Goal: Transaction & Acquisition: Subscribe to service/newsletter

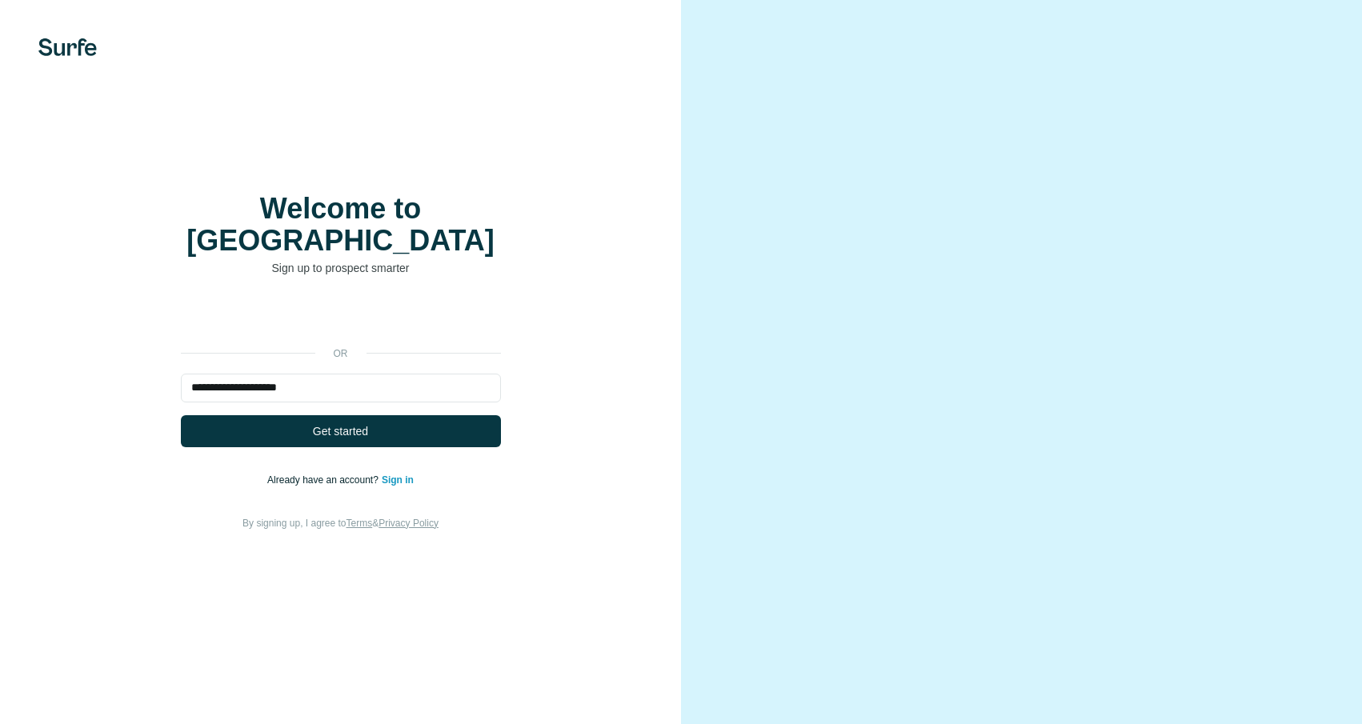
type input "**********"
click at [181, 415] on button "Get started" at bounding box center [341, 431] width 320 height 32
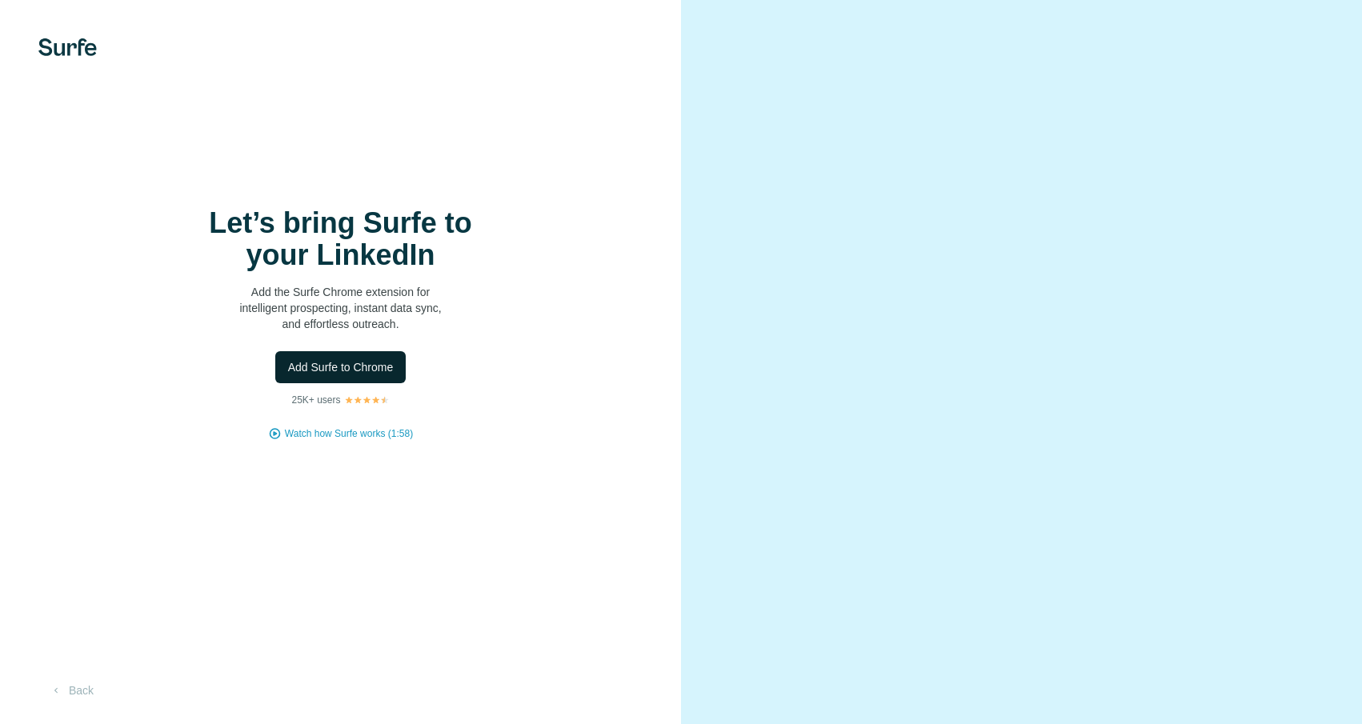
click at [327, 363] on span "Add Surfe to Chrome" at bounding box center [341, 367] width 106 height 16
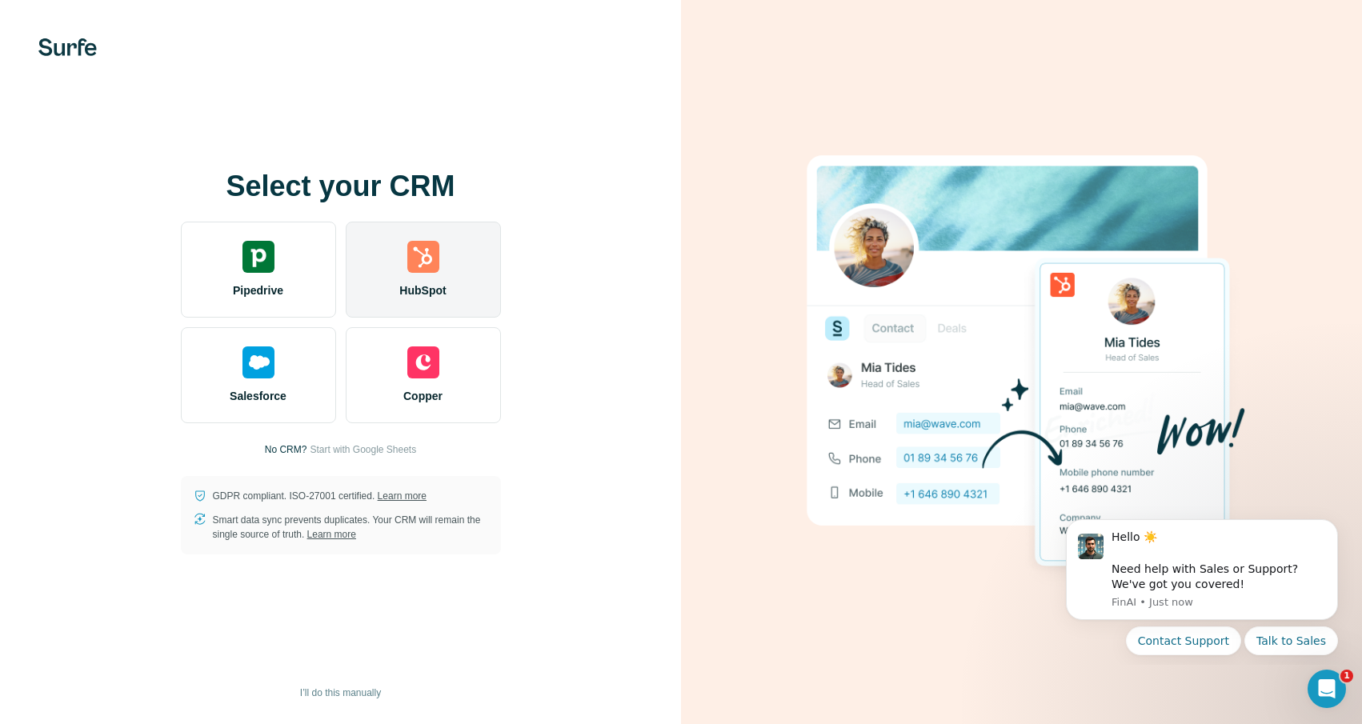
click at [439, 297] on span "HubSpot" at bounding box center [422, 291] width 46 height 16
click at [478, 285] on div "HubSpot" at bounding box center [423, 270] width 155 height 96
click at [456, 287] on div "HubSpot" at bounding box center [423, 270] width 155 height 96
click at [411, 269] on img at bounding box center [423, 257] width 32 height 32
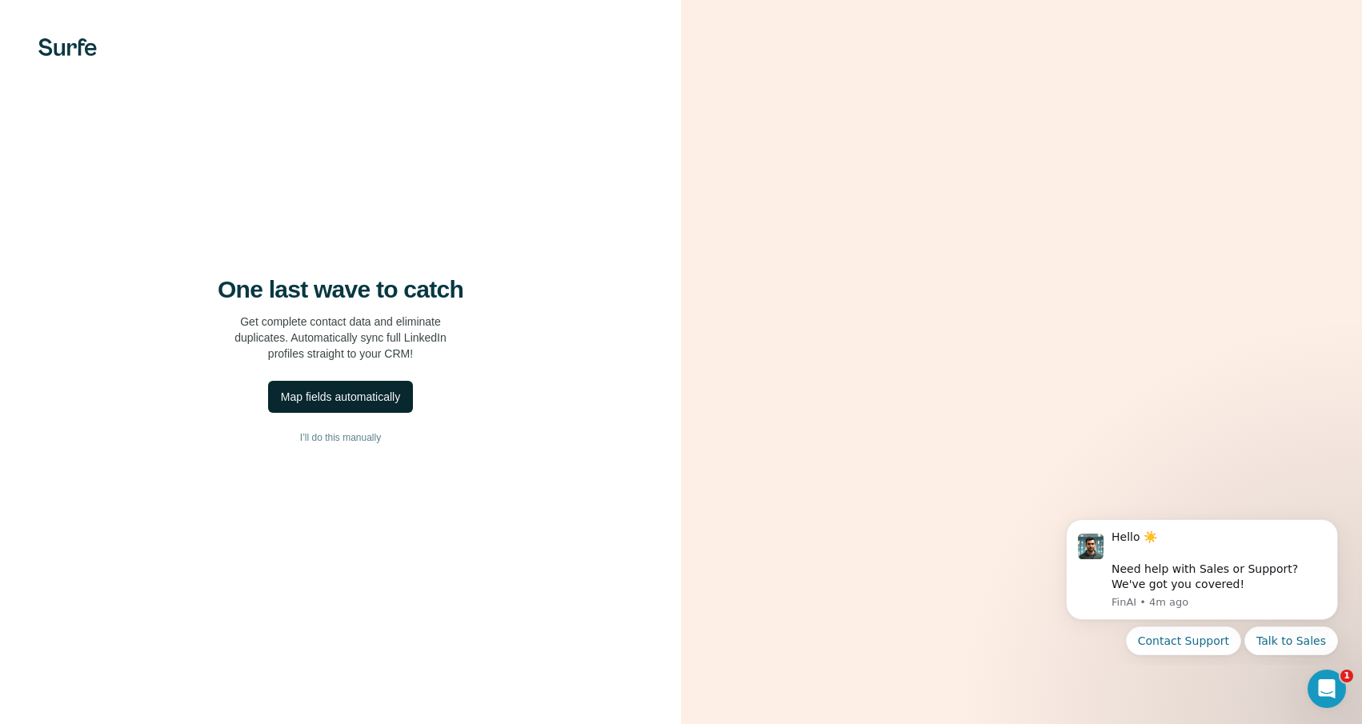
click at [363, 393] on div "Map fields automatically" at bounding box center [340, 397] width 119 height 16
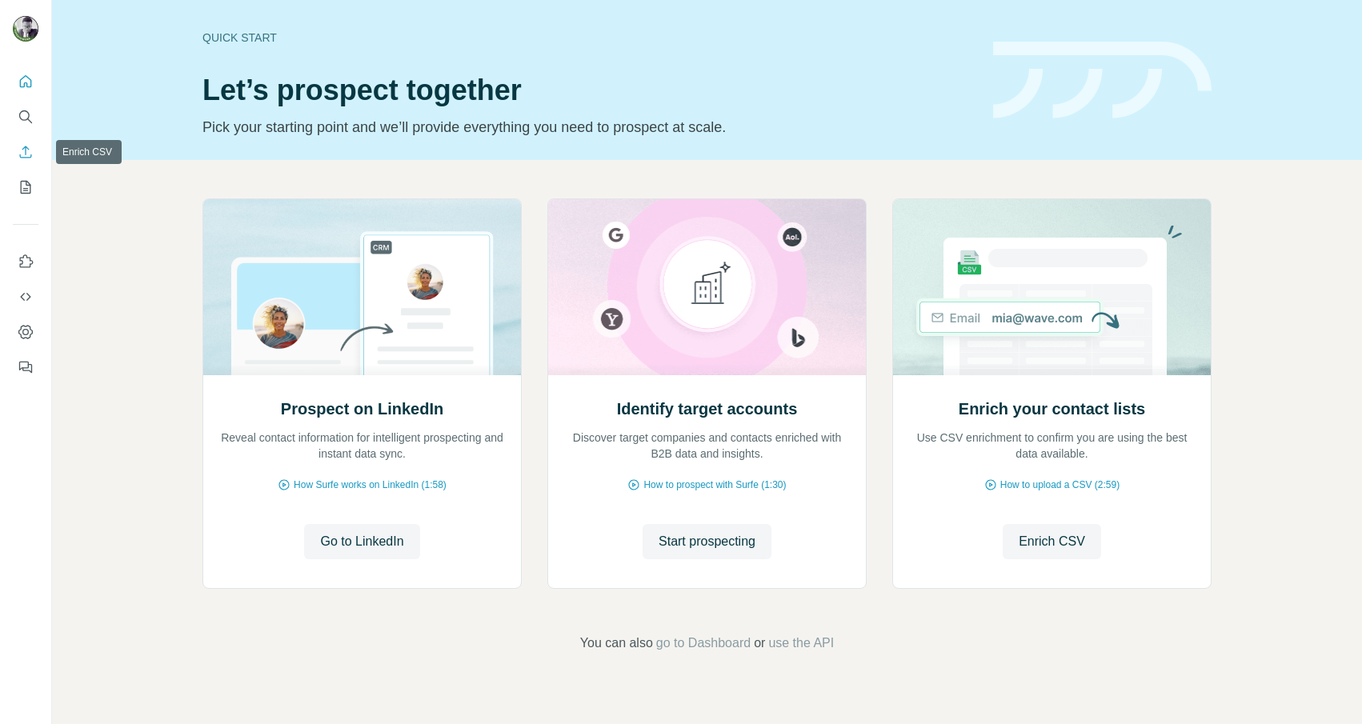
click at [30, 150] on icon "Enrich CSV" at bounding box center [26, 152] width 16 height 16
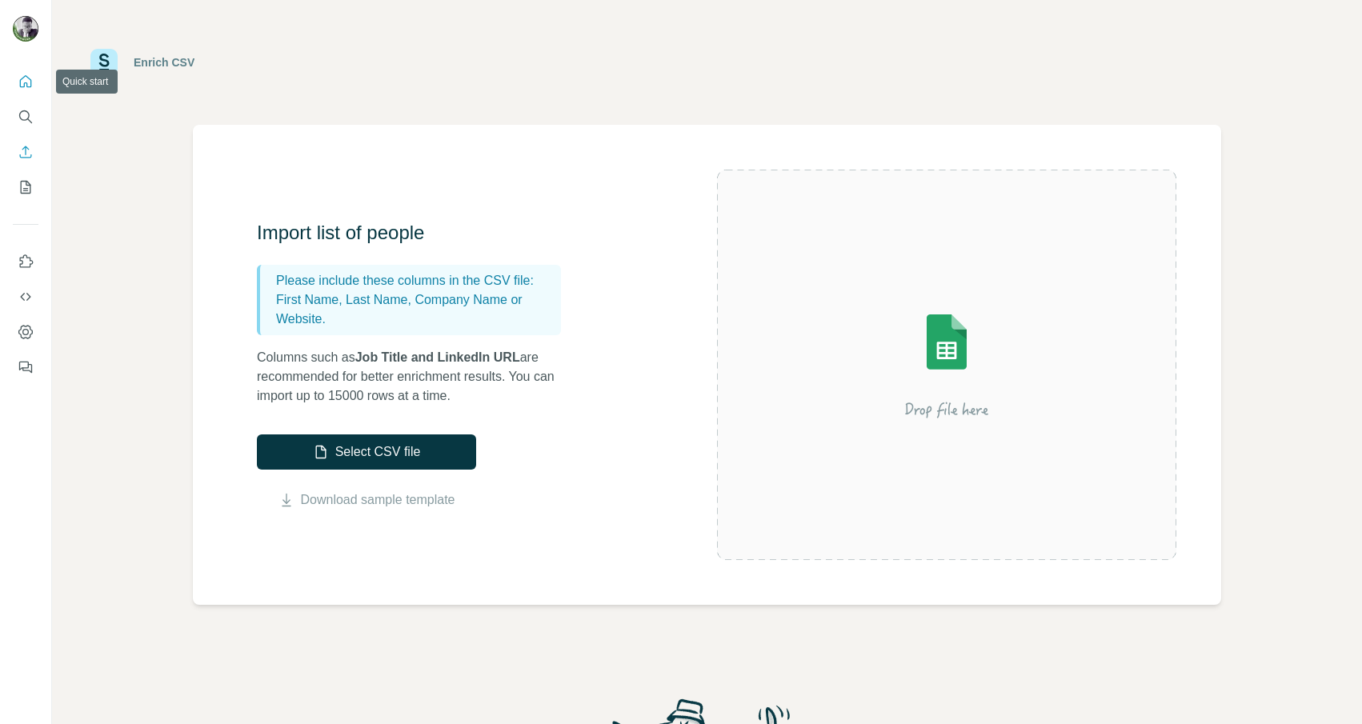
click at [22, 92] on button "Quick start" at bounding box center [26, 81] width 26 height 29
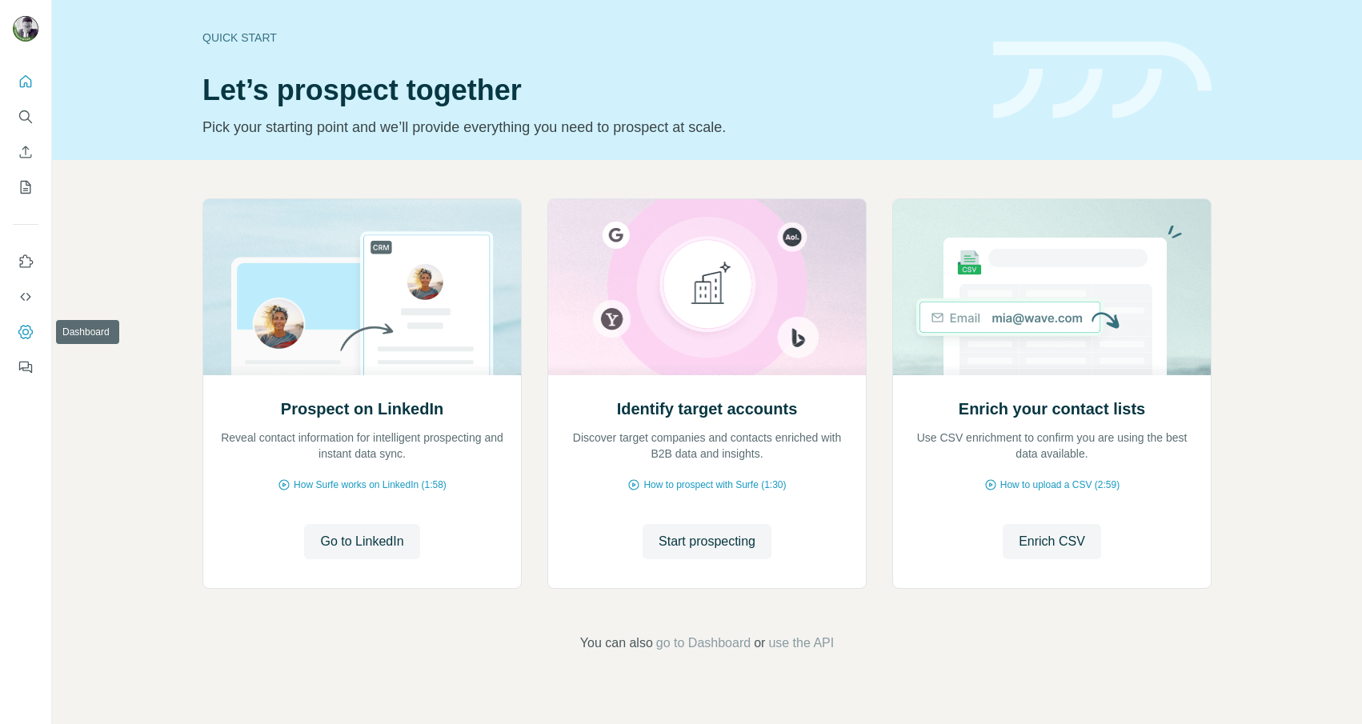
click at [18, 328] on icon "Dashboard" at bounding box center [26, 332] width 16 height 16
